Goal: Check status: Check status

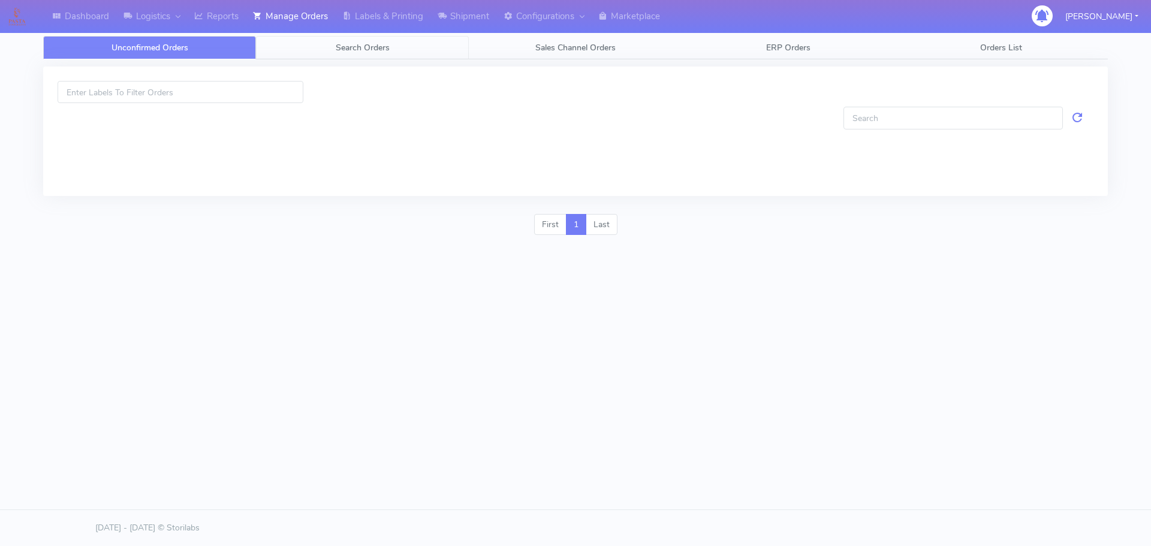
click at [356, 46] on span "Search Orders" at bounding box center [363, 47] width 54 height 11
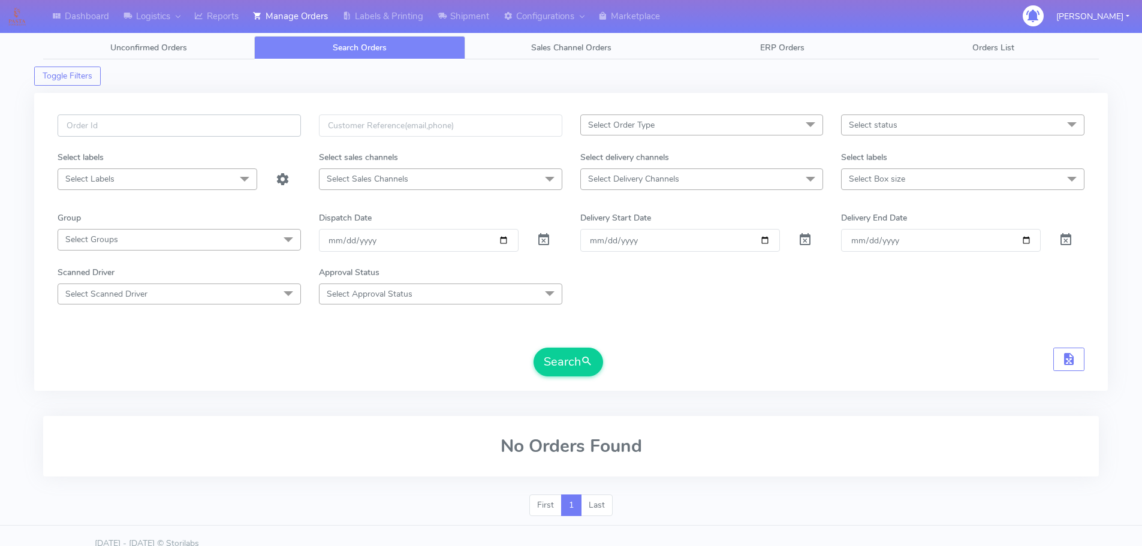
click at [281, 124] on input "text" at bounding box center [179, 126] width 243 height 22
paste input "1618409"
type input "1618409"
click at [543, 237] on span at bounding box center [544, 242] width 14 height 11
click at [588, 364] on span "submit" at bounding box center [587, 362] width 12 height 16
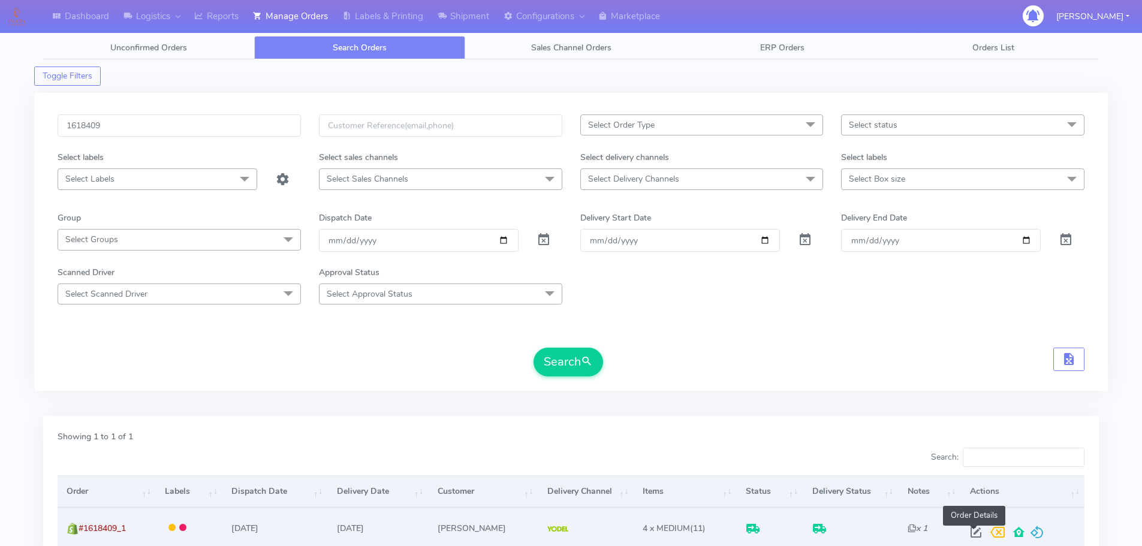
click at [969, 531] on span at bounding box center [976, 535] width 22 height 11
select select "5"
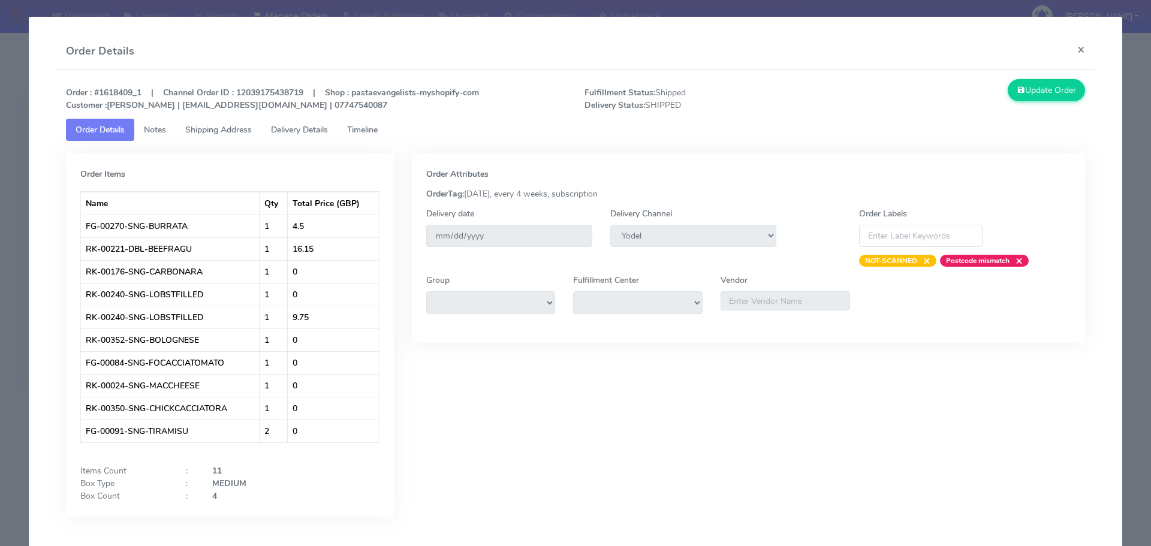
click at [231, 131] on span "Shipping Address" at bounding box center [218, 129] width 67 height 11
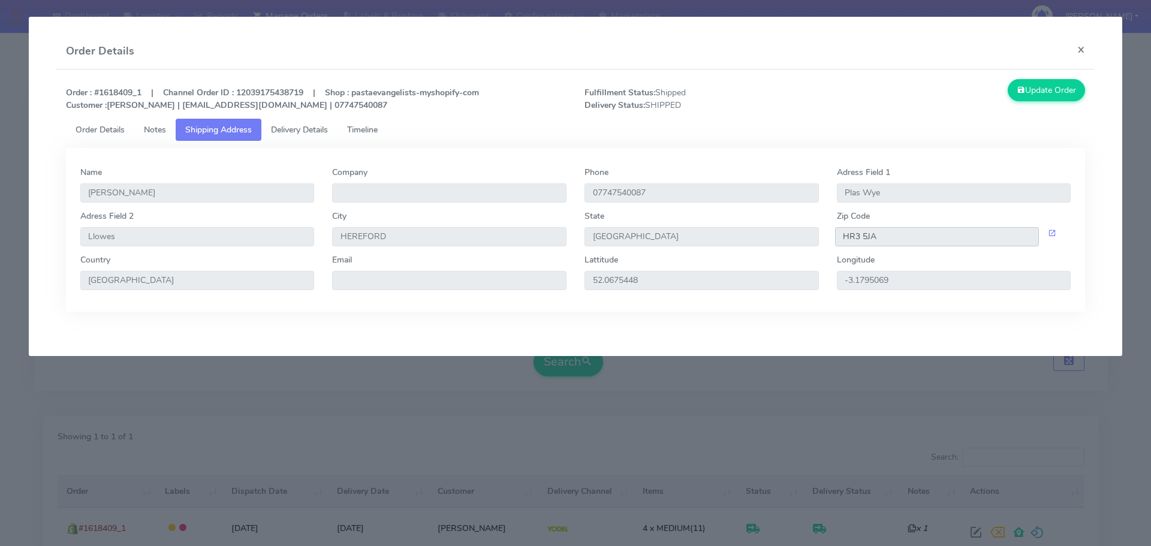
drag, startPoint x: 897, startPoint y: 236, endPoint x: 820, endPoint y: 234, distance: 77.4
click at [820, 234] on div "Adress Field 2 Llowes City [GEOGRAPHIC_DATA] Zip Code HR3 5JA" at bounding box center [575, 232] width 1009 height 44
click at [302, 127] on span "Delivery Details" at bounding box center [299, 129] width 57 height 11
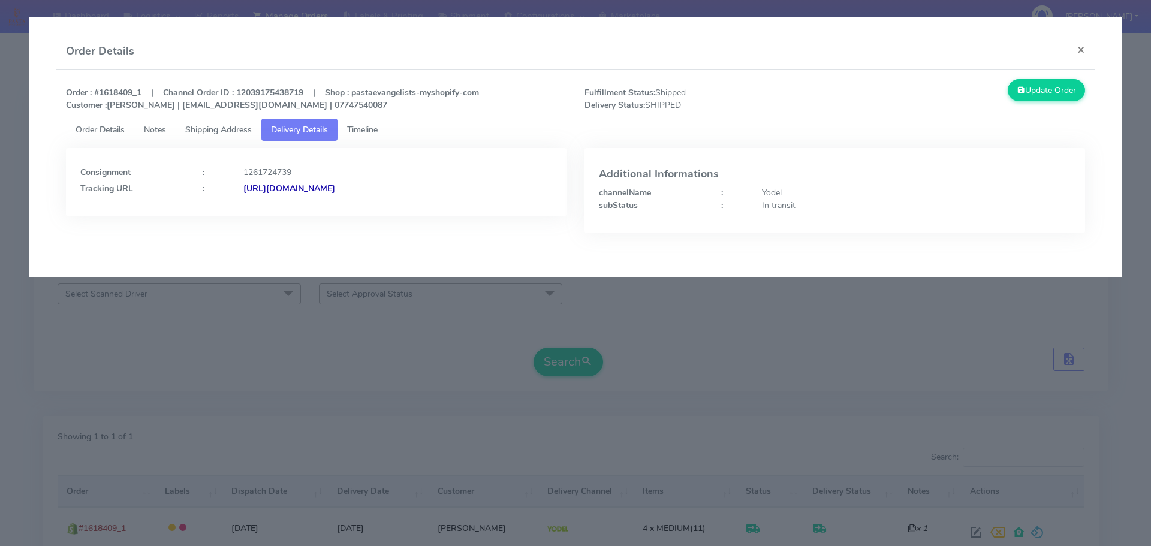
click at [467, 186] on div "[URL][DOMAIN_NAME]" at bounding box center [397, 188] width 327 height 13
click at [1081, 48] on button "×" at bounding box center [1081, 50] width 27 height 32
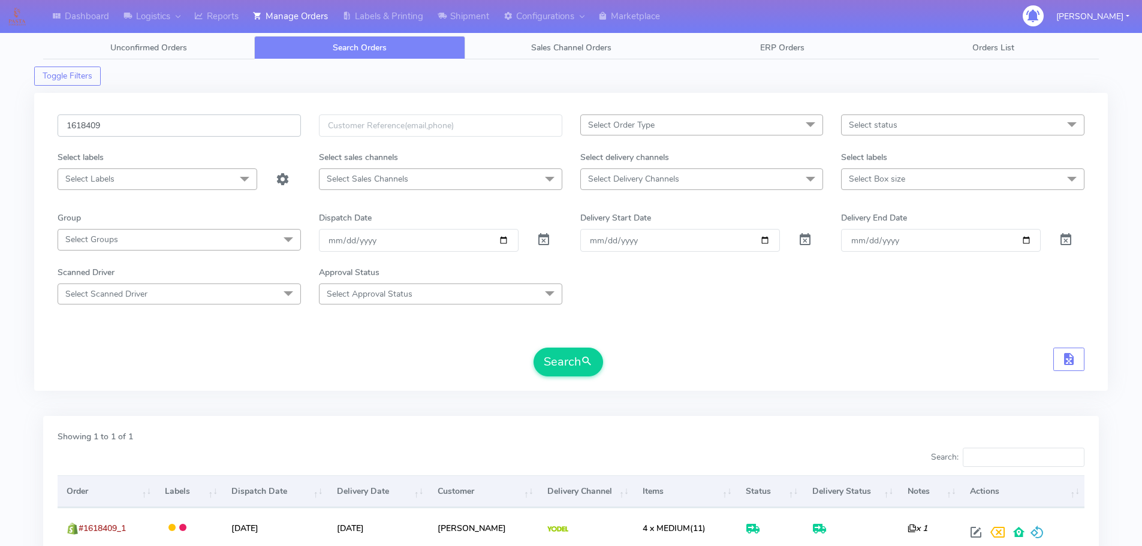
click at [180, 121] on input "1618409" at bounding box center [179, 126] width 243 height 22
paste input "7886"
type input "1617886"
click at [547, 239] on span at bounding box center [544, 242] width 14 height 11
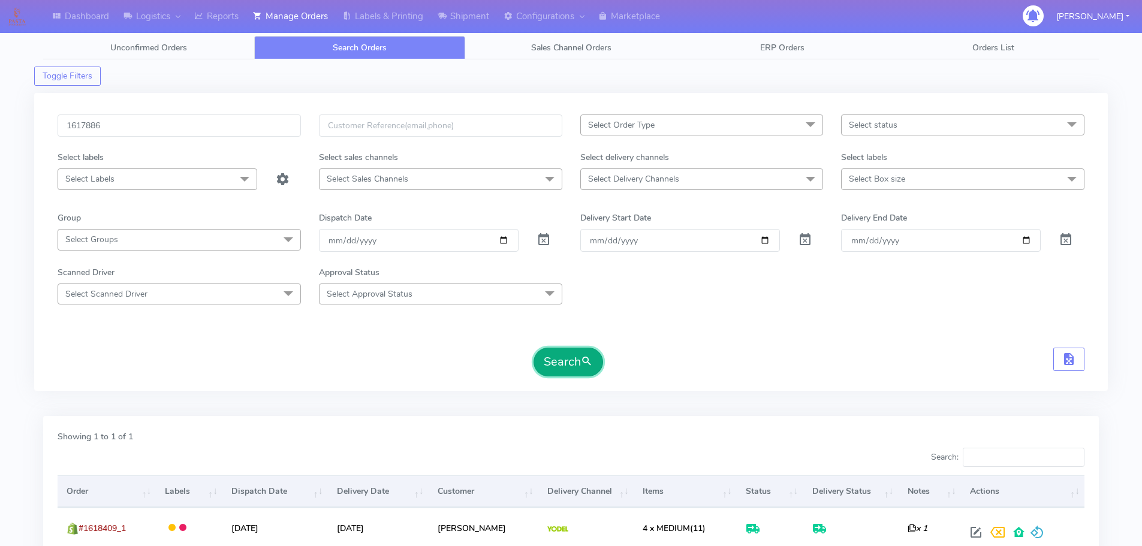
click at [576, 360] on button "Search" at bounding box center [569, 362] width 70 height 29
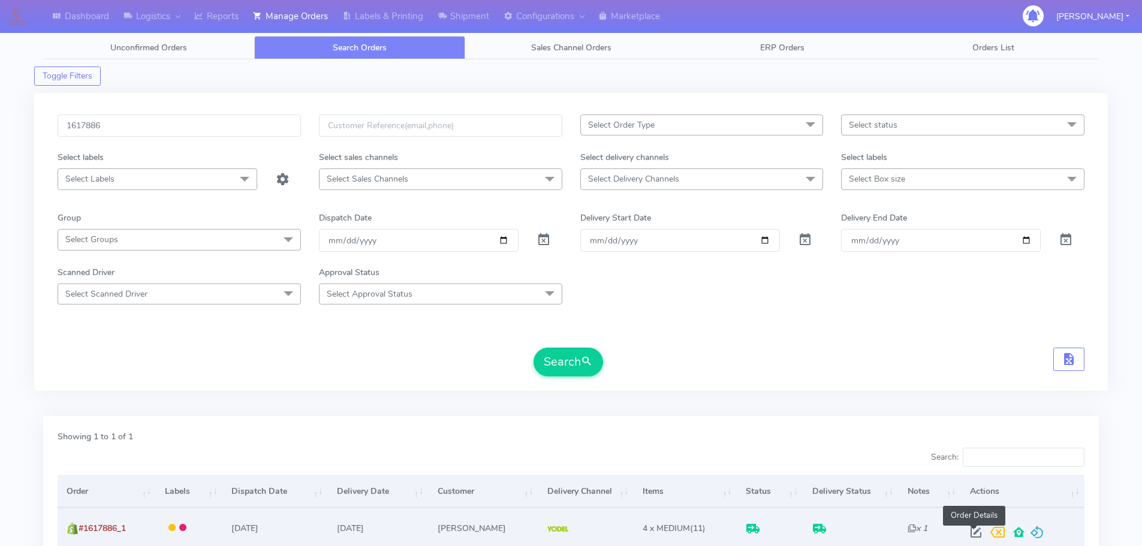
click at [976, 530] on span at bounding box center [976, 535] width 22 height 11
select select "5"
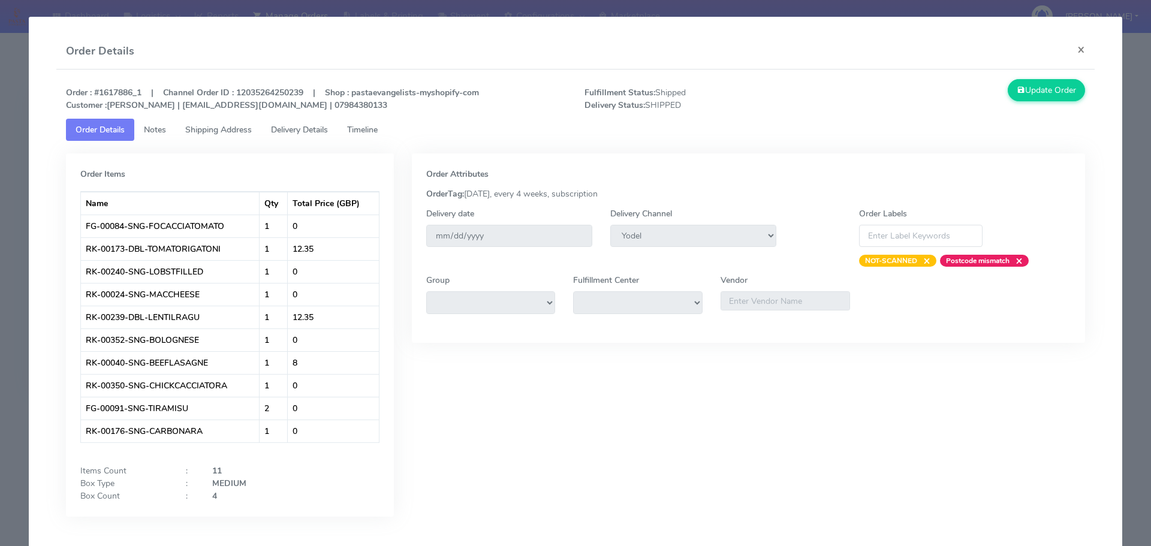
click at [318, 124] on link "Delivery Details" at bounding box center [299, 130] width 76 height 22
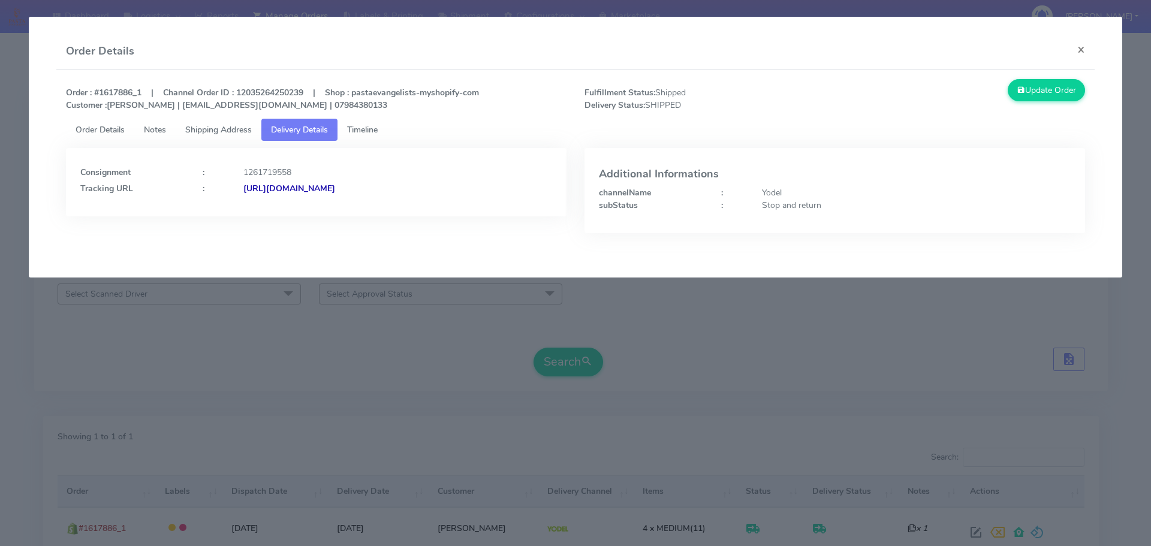
click at [368, 125] on span "Timeline" at bounding box center [362, 129] width 31 height 11
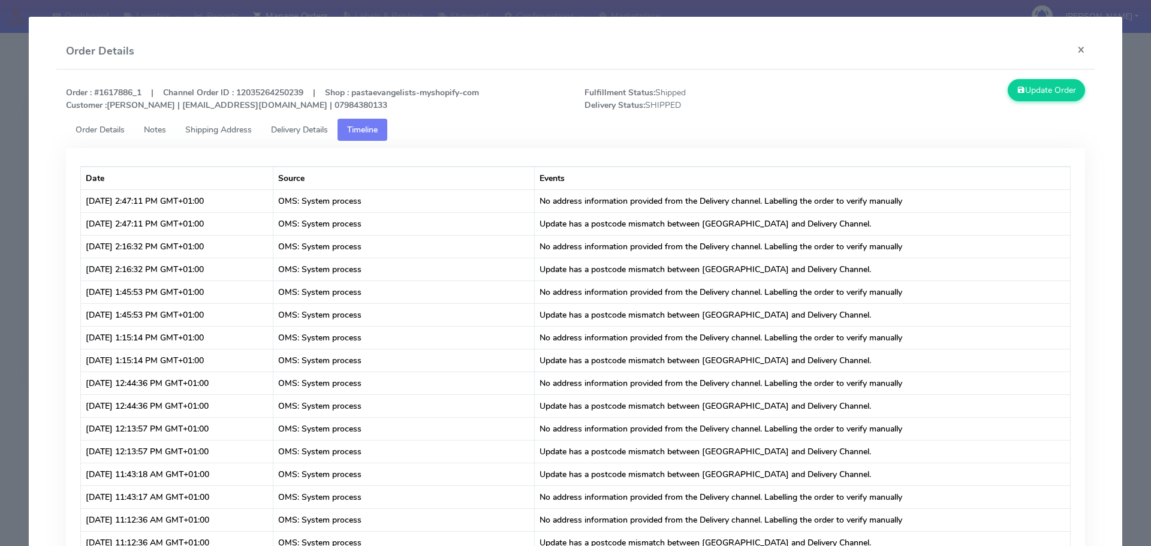
click at [239, 124] on link "Shipping Address" at bounding box center [219, 130] width 86 height 22
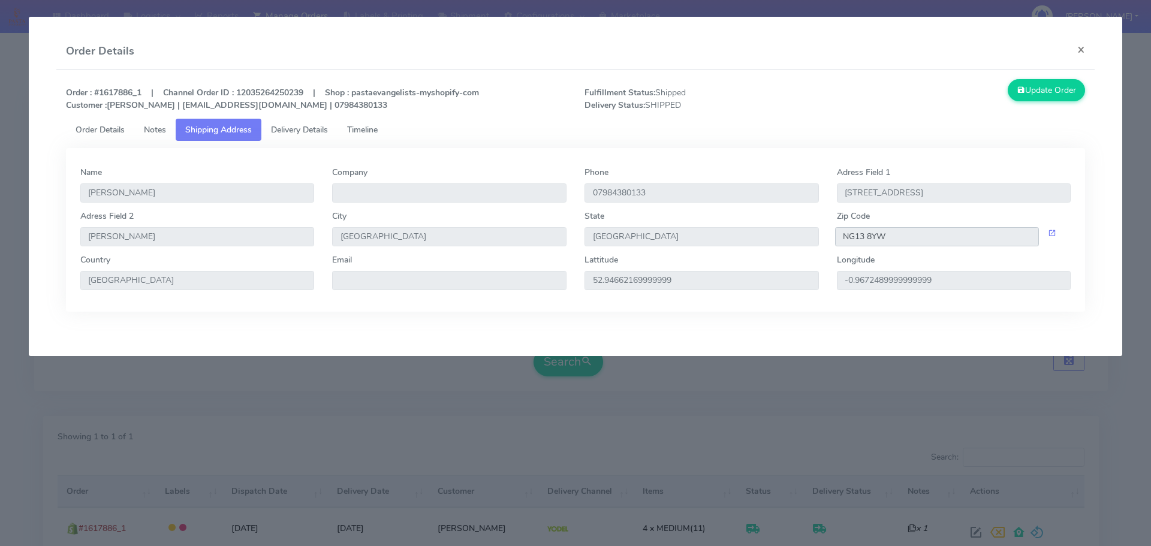
drag, startPoint x: 904, startPoint y: 237, endPoint x: 841, endPoint y: 239, distance: 62.4
click at [841, 239] on input "NG13 8YW" at bounding box center [937, 236] width 204 height 19
click at [310, 134] on span "Delivery Details" at bounding box center [299, 129] width 57 height 11
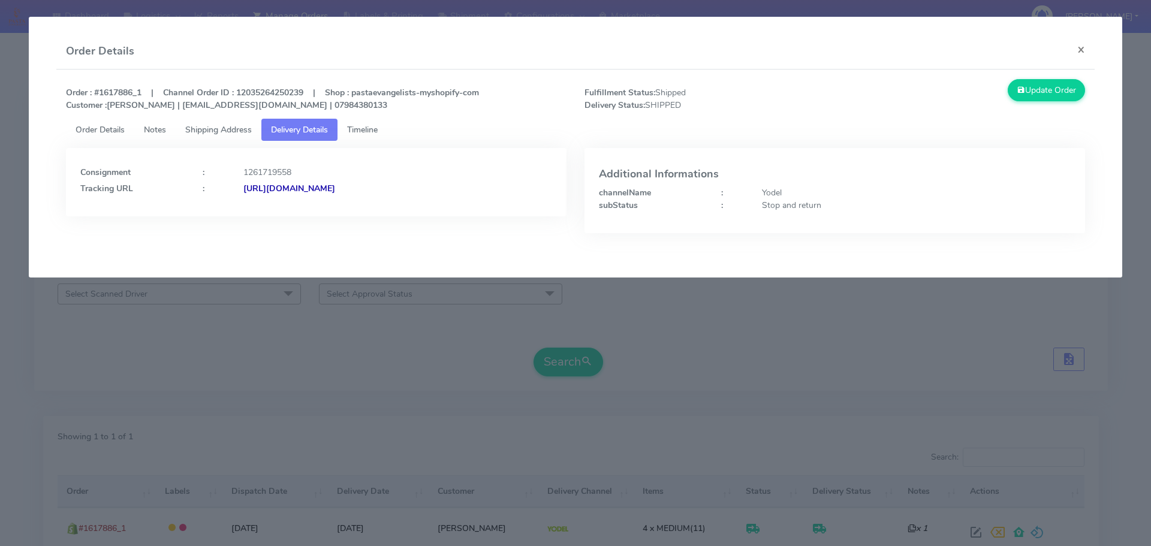
click at [335, 190] on strong "[URL][DOMAIN_NAME]" at bounding box center [289, 188] width 92 height 11
